Goal: Information Seeking & Learning: Learn about a topic

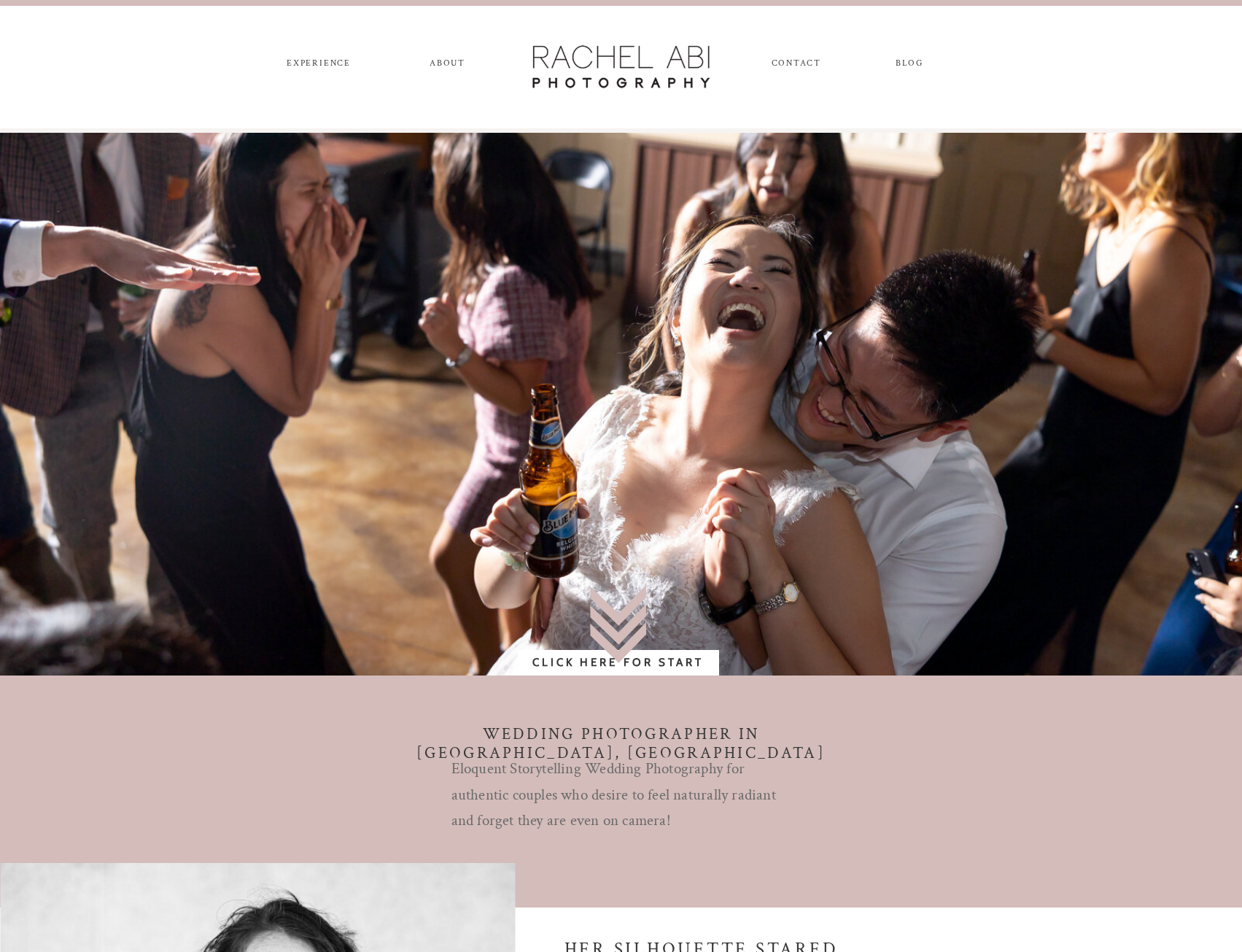
click at [311, 62] on nav "experience" at bounding box center [319, 67] width 77 height 16
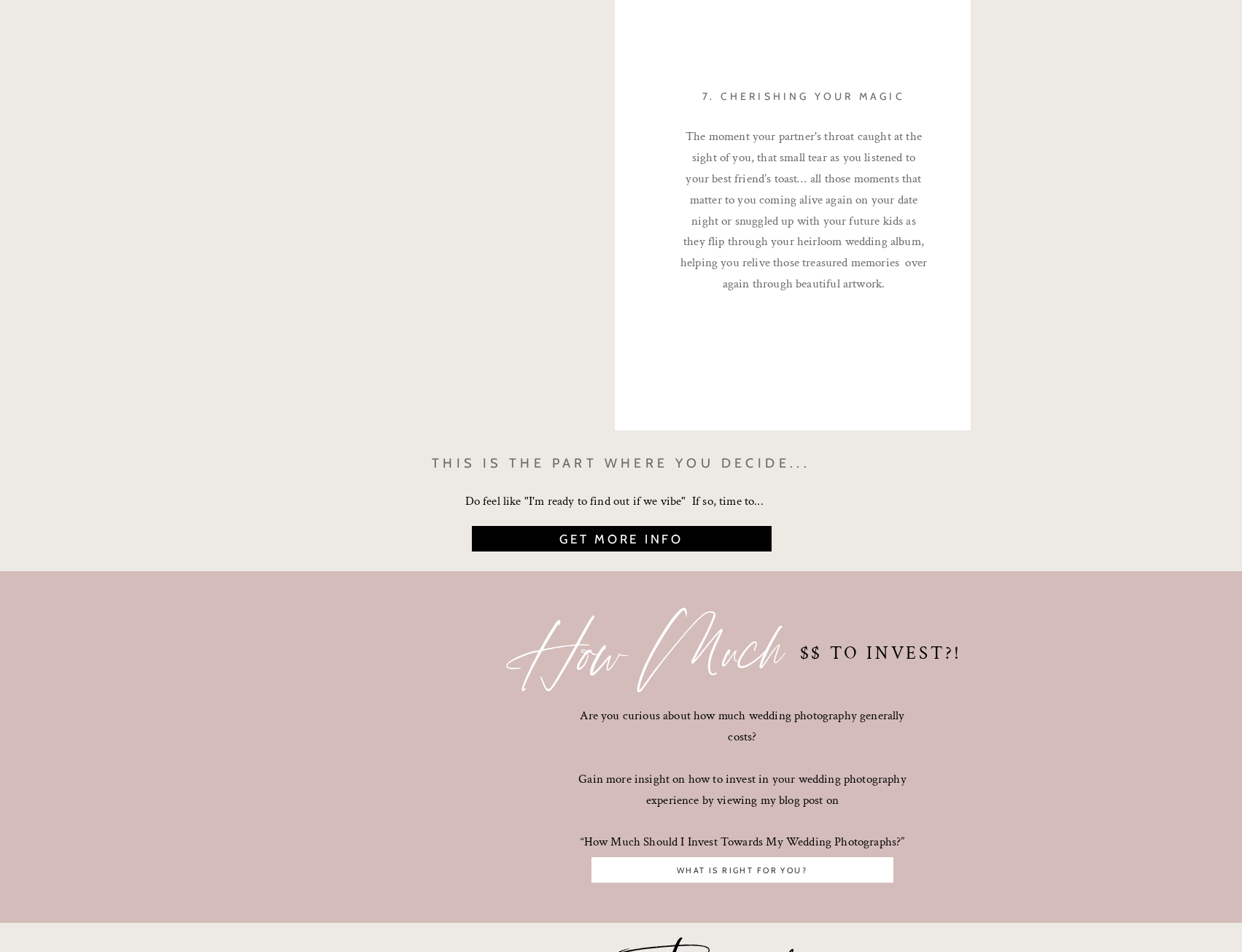
scroll to position [4305, 0]
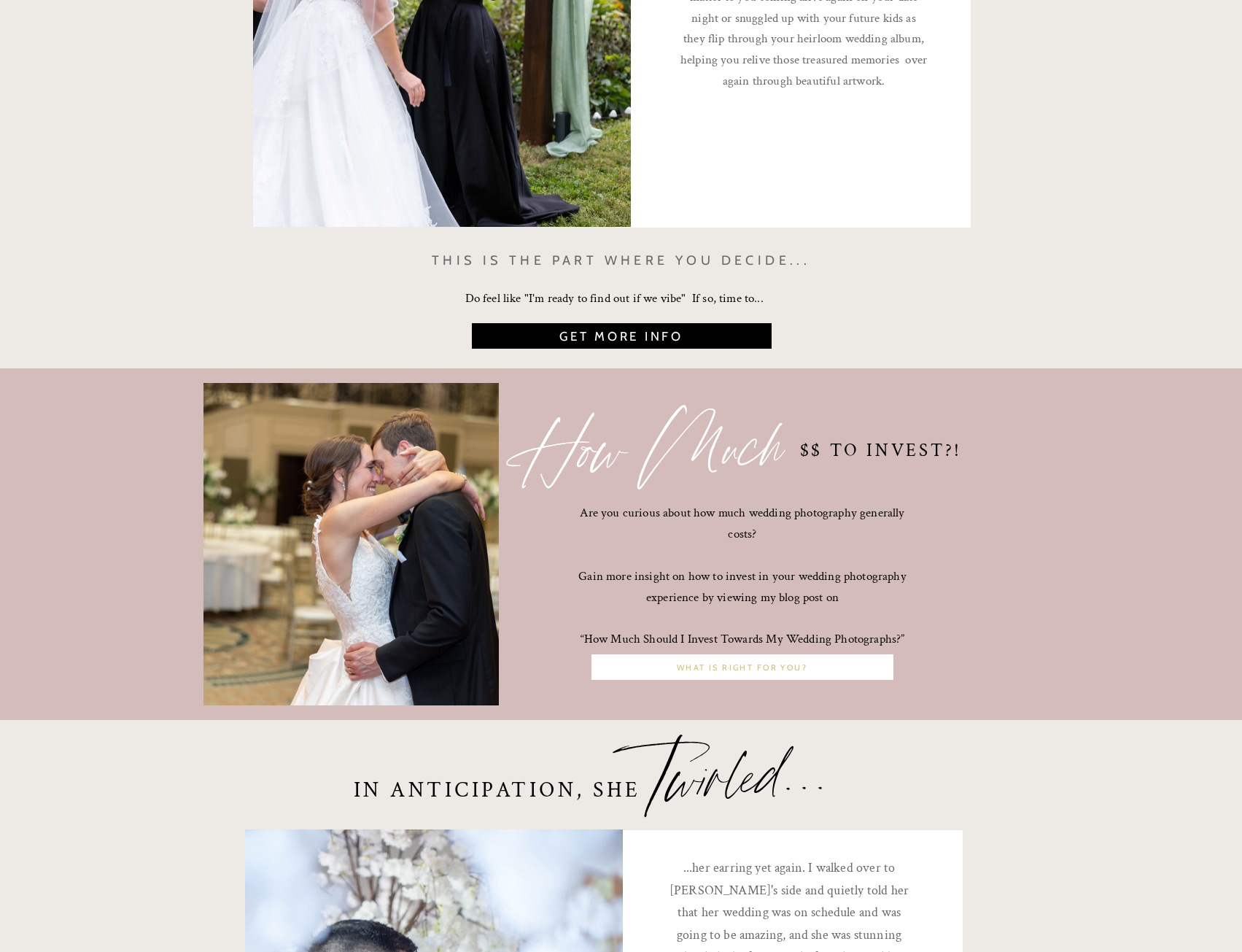
click at [760, 672] on nav "What is right for you?" at bounding box center [742, 668] width 295 height 14
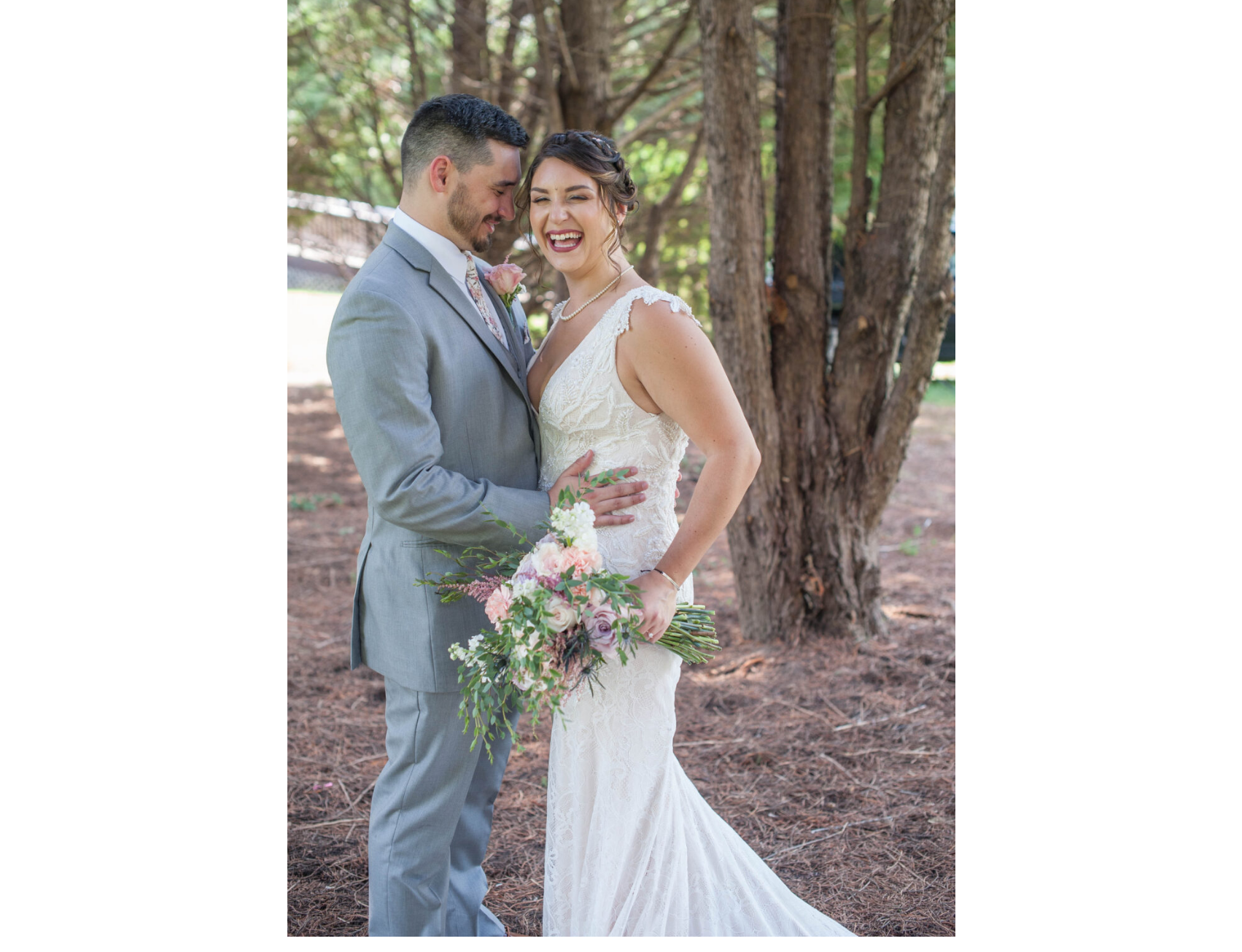
scroll to position [511, 0]
